Goal: Task Accomplishment & Management: Use online tool/utility

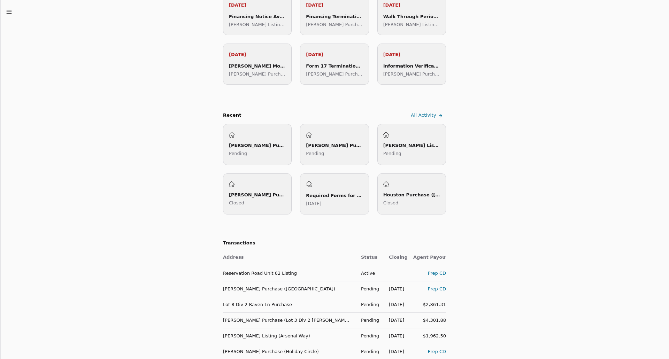
scroll to position [279, 0]
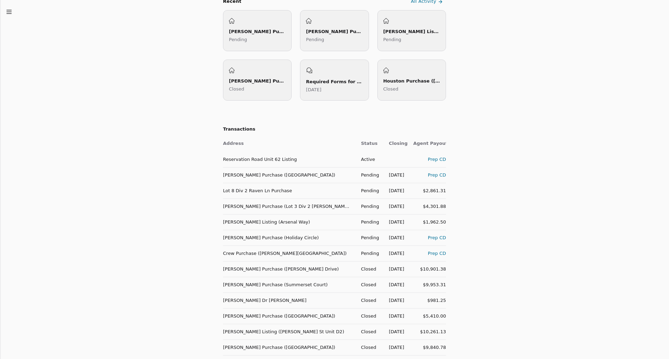
click at [433, 240] on div "Prep CD" at bounding box center [429, 237] width 33 height 7
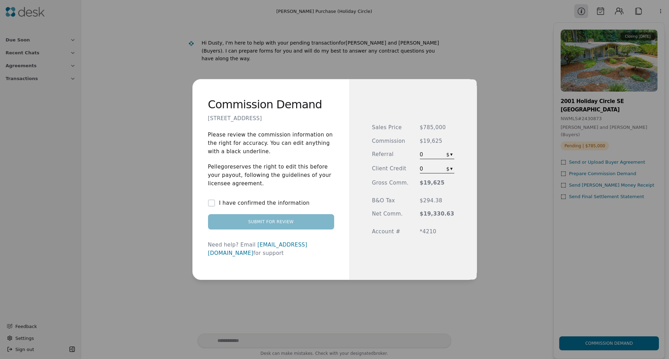
click at [222, 207] on div "I have confirmed the information" at bounding box center [271, 203] width 126 height 8
click at [215, 207] on button "I have confirmed the information" at bounding box center [211, 203] width 7 height 7
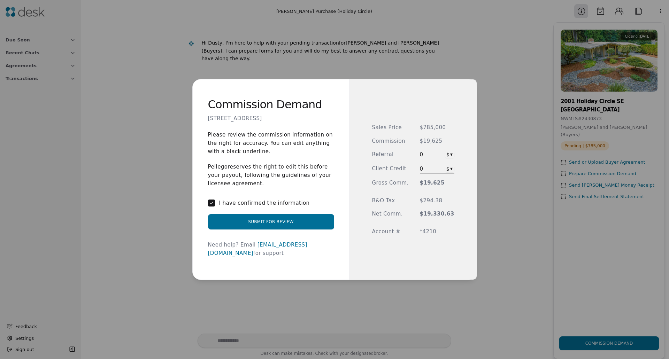
click at [262, 226] on button "Submit for Review" at bounding box center [271, 221] width 126 height 15
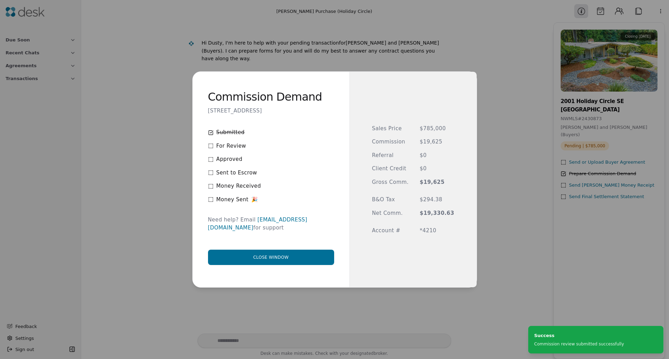
click at [292, 255] on button "Close window" at bounding box center [271, 257] width 126 height 15
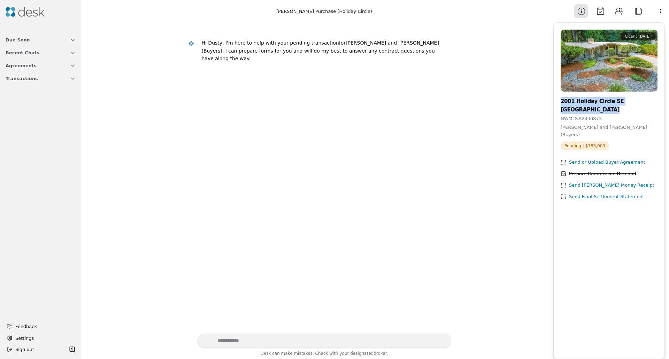
drag, startPoint x: 609, startPoint y: 107, endPoint x: 557, endPoint y: 99, distance: 53.3
click at [557, 99] on div "Closing October 8th 2001 Holiday Circle SE Olympia, WA 98501 NWMLS # 2430873 Pa…" at bounding box center [609, 115] width 111 height 171
copy h3 "2001 Holiday Circle SE Olympia, WA 98501"
click at [15, 8] on img at bounding box center [25, 12] width 39 height 10
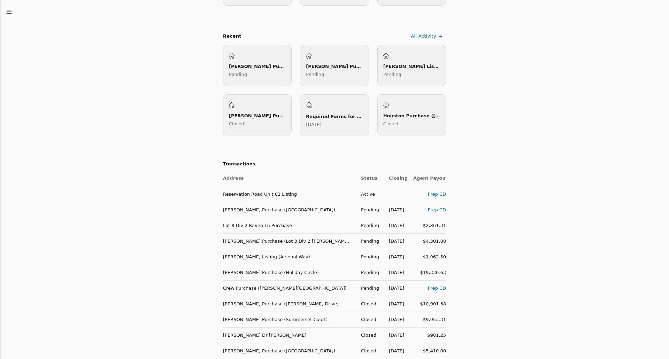
scroll to position [348, 0]
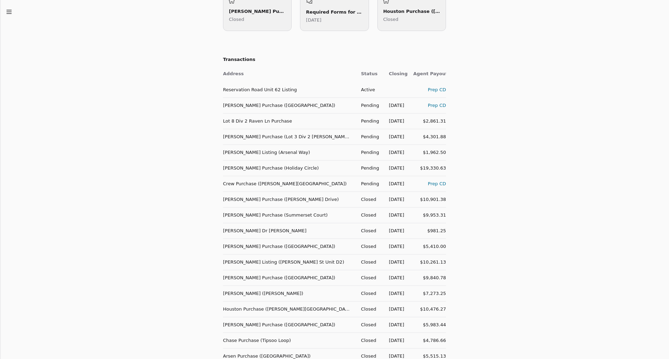
click at [438, 186] on div "Prep CD" at bounding box center [429, 183] width 33 height 7
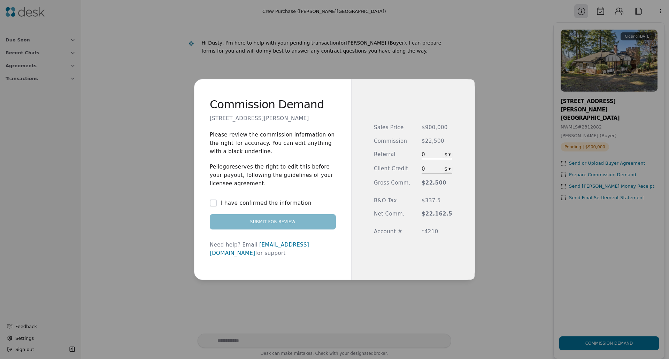
click at [215, 207] on button "I have confirmed the information" at bounding box center [213, 203] width 7 height 7
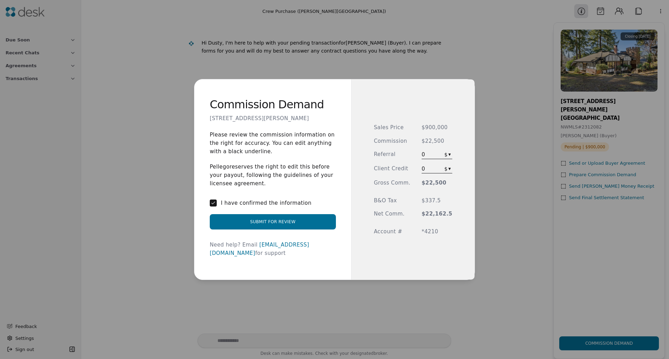
click at [278, 228] on button "Submit for Review" at bounding box center [273, 221] width 126 height 15
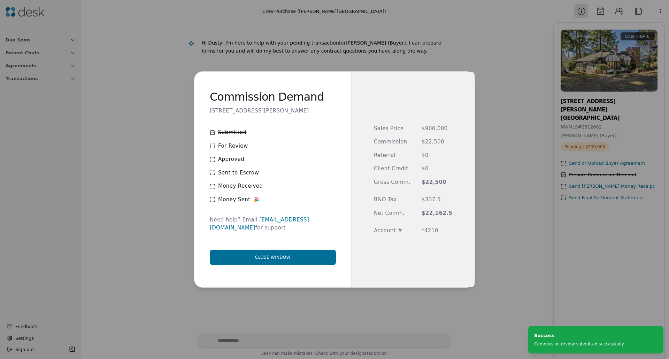
click at [303, 252] on button "Close window" at bounding box center [273, 257] width 126 height 15
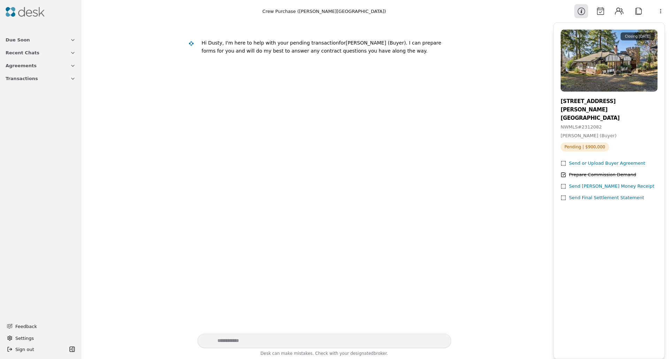
click at [19, 80] on span "Transactions" at bounding box center [22, 78] width 32 height 7
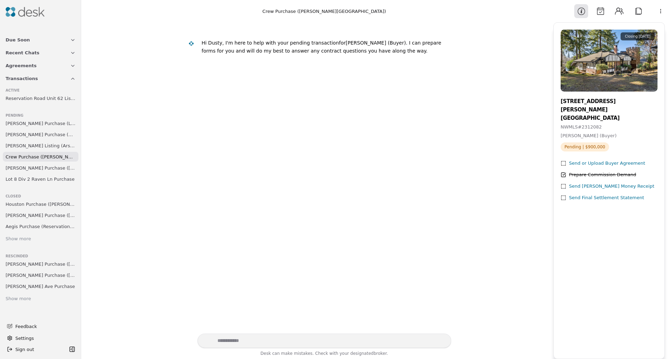
click at [28, 15] on img at bounding box center [25, 12] width 39 height 10
